Goal: Find contact information

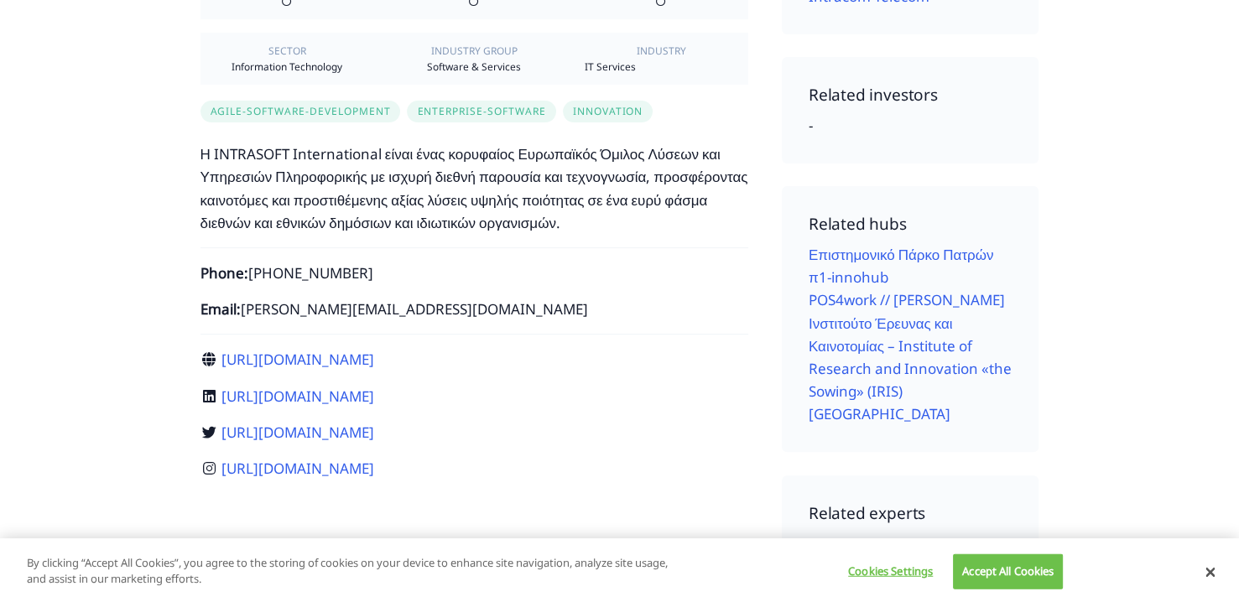
scroll to position [523, 0]
drag, startPoint x: 369, startPoint y: 309, endPoint x: 243, endPoint y: 305, distance: 125.9
click at [243, 305] on p "Email: [PERSON_NAME][EMAIL_ADDRESS][DOMAIN_NAME]" at bounding box center [474, 308] width 548 height 23
copy p "[PERSON_NAME][EMAIL_ADDRESS][DOMAIN_NAME]"
click at [374, 356] on link "[URL][DOMAIN_NAME]" at bounding box center [297, 358] width 153 height 19
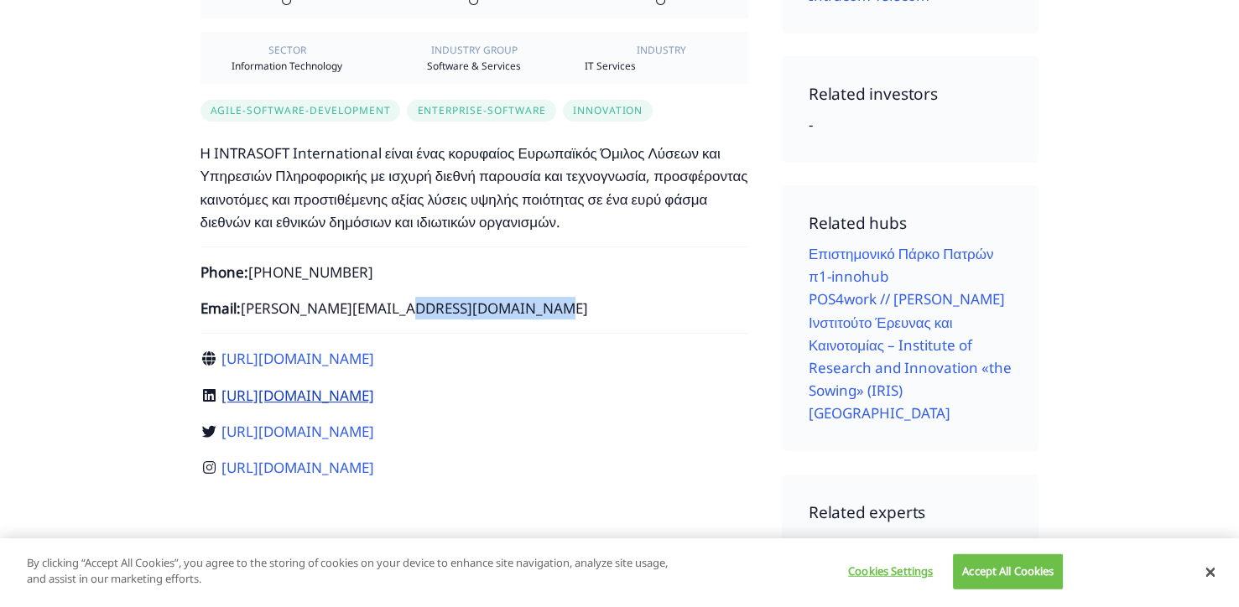
click at [374, 403] on link "[URL][DOMAIN_NAME]" at bounding box center [297, 395] width 153 height 19
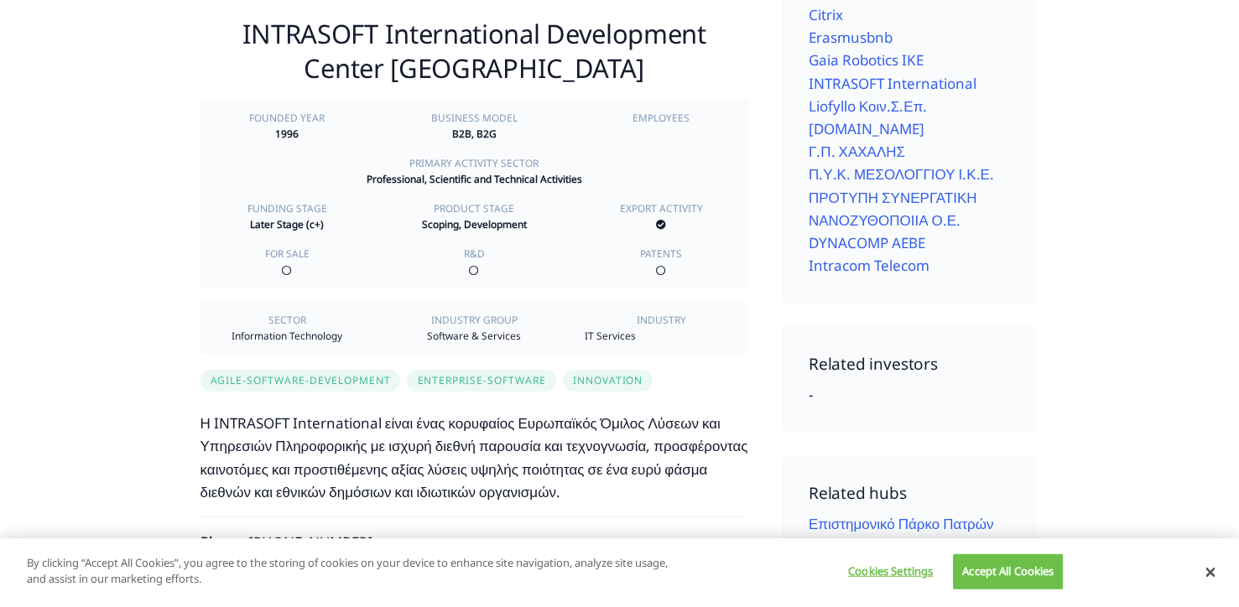
scroll to position [133, 0]
